Goal: Task Accomplishment & Management: Manage account settings

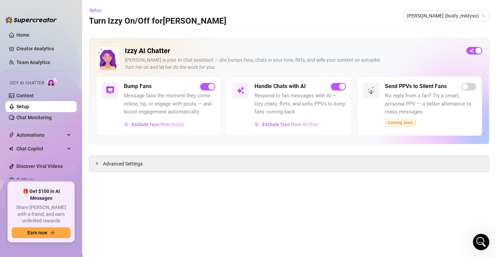
scroll to position [608, 0]
click at [26, 94] on link "Content" at bounding box center [24, 95] width 17 height 5
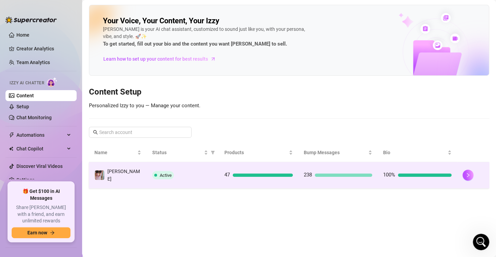
click at [461, 173] on td at bounding box center [473, 175] width 32 height 26
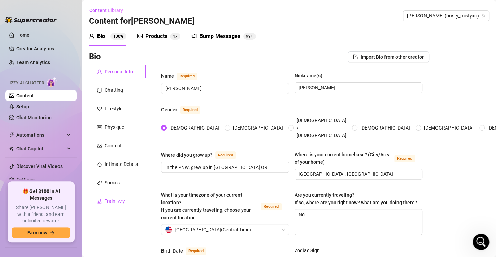
click at [110, 197] on div "Train Izzy" at bounding box center [115, 201] width 20 height 8
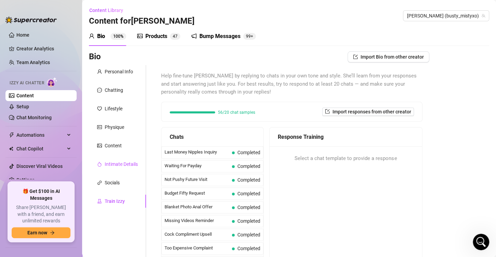
click at [112, 167] on div "Intimate Details" at bounding box center [121, 164] width 33 height 8
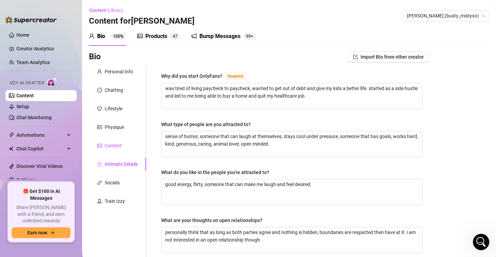
click at [109, 142] on div "Content" at bounding box center [113, 146] width 17 height 8
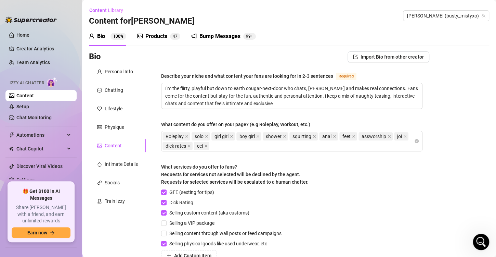
scroll to position [109, 0]
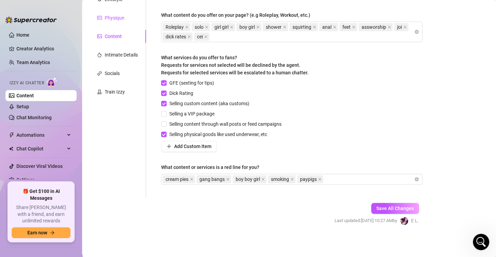
click at [119, 17] on div "Physique" at bounding box center [114, 18] width 19 height 8
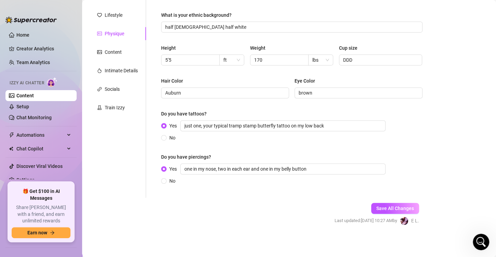
scroll to position [0, 0]
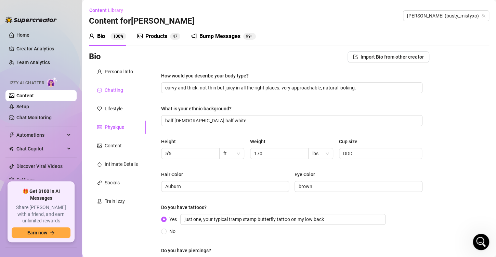
click at [116, 88] on div "Chatting" at bounding box center [114, 90] width 18 height 8
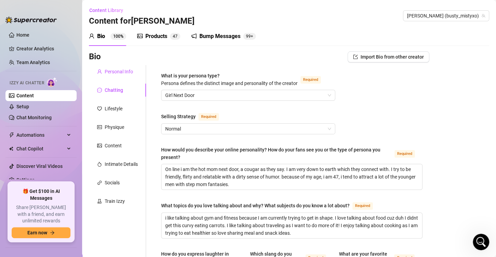
click at [127, 71] on div "Personal Info" at bounding box center [119, 72] width 28 height 8
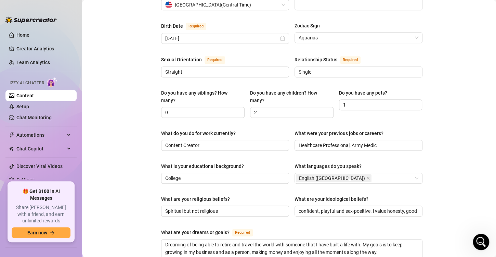
scroll to position [449, 0]
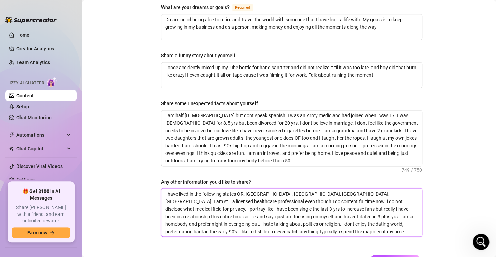
click at [323, 225] on textarea "I have lived in the following states OR, [GEOGRAPHIC_DATA], [GEOGRAPHIC_DATA], …" at bounding box center [291, 212] width 261 height 48
type textarea "I have lived in the following states OR, [GEOGRAPHIC_DATA], [GEOGRAPHIC_DATA], …"
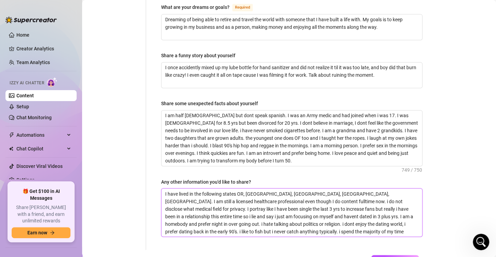
type textarea "I have lived in the following states OR, [GEOGRAPHIC_DATA], [GEOGRAPHIC_DATA], …"
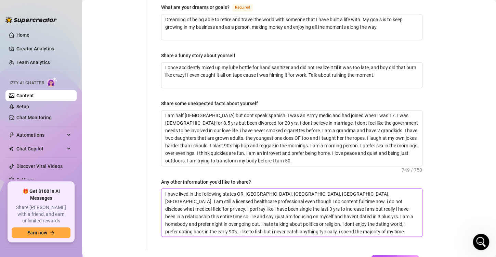
type textarea "I have lived in the following states OR, [GEOGRAPHIC_DATA], [GEOGRAPHIC_DATA], …"
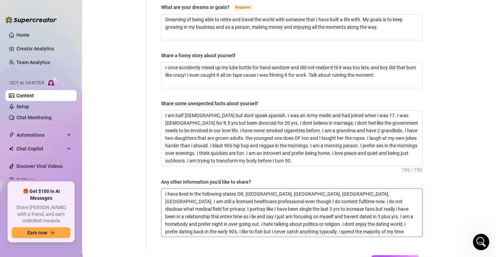
type textarea "I have lived in the following states OR, [GEOGRAPHIC_DATA], [GEOGRAPHIC_DATA], …"
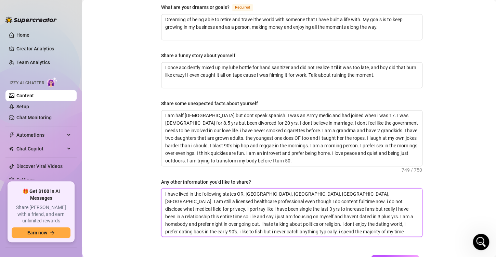
type textarea "I have lived in the following states OR, [GEOGRAPHIC_DATA], [GEOGRAPHIC_DATA], …"
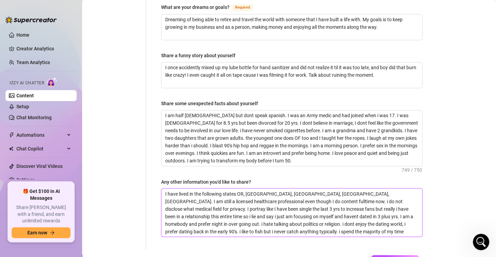
type textarea "I have lived in the following states OR, [GEOGRAPHIC_DATA], [GEOGRAPHIC_DATA], …"
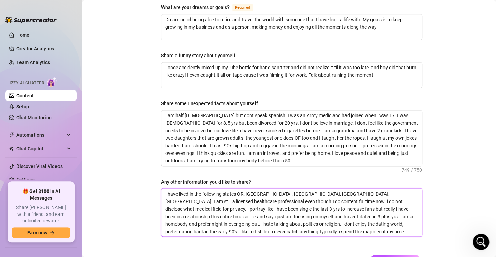
type textarea "I have lived in the following states OR, [GEOGRAPHIC_DATA], [GEOGRAPHIC_DATA], …"
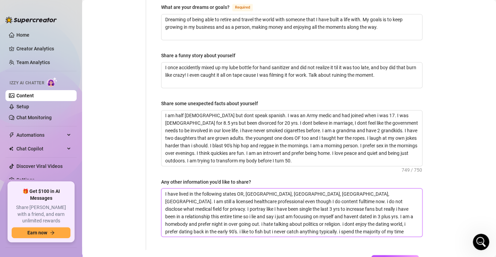
type textarea "I have lived in the following states OR, [GEOGRAPHIC_DATA], [GEOGRAPHIC_DATA], …"
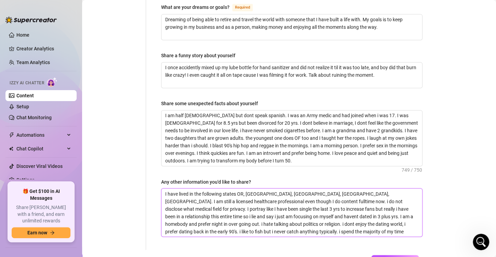
type textarea "I have lived in the following states OR, [GEOGRAPHIC_DATA], [GEOGRAPHIC_DATA], …"
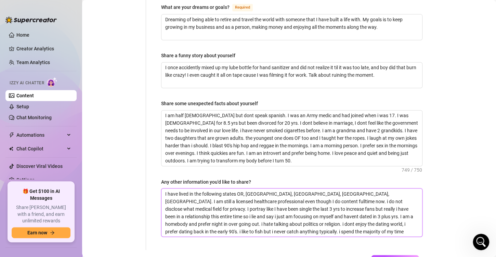
type textarea "I have lived in the following states OR, [GEOGRAPHIC_DATA], [GEOGRAPHIC_DATA], …"
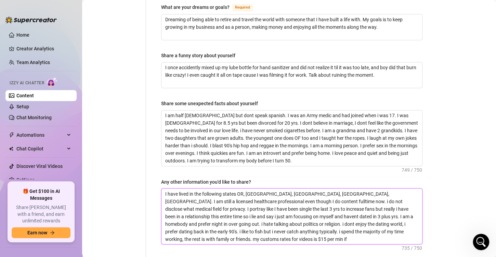
scroll to position [4, 0]
type textarea "I have lived in the following states OR, [GEOGRAPHIC_DATA], [GEOGRAPHIC_DATA], …"
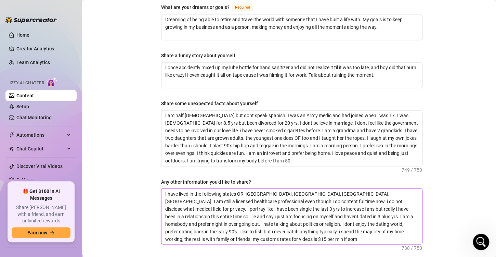
type textarea "I have lived in the following states OR, [GEOGRAPHIC_DATA], [GEOGRAPHIC_DATA], …"
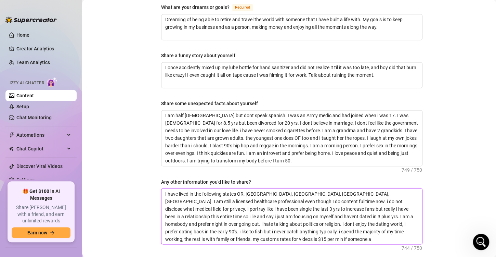
type textarea "I have lived in the following states OR, [GEOGRAPHIC_DATA], [GEOGRAPHIC_DATA], …"
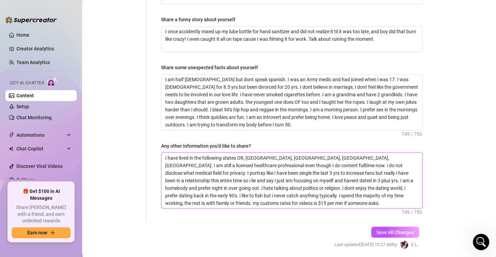
scroll to position [503, 0]
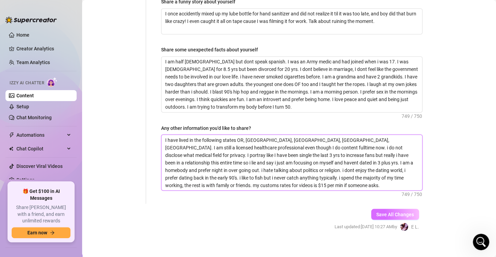
type textarea "I have lived in the following states OR, [GEOGRAPHIC_DATA], [GEOGRAPHIC_DATA], …"
click at [393, 211] on span "Save All Changes" at bounding box center [395, 213] width 38 height 5
